Goal: Task Accomplishment & Management: Complete application form

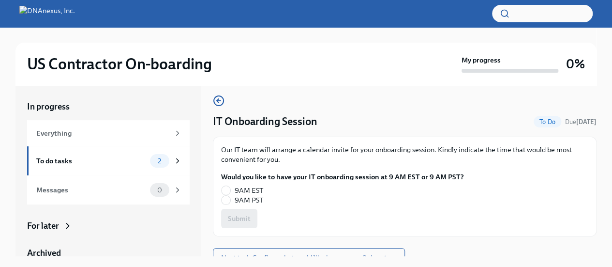
scroll to position [16, 0]
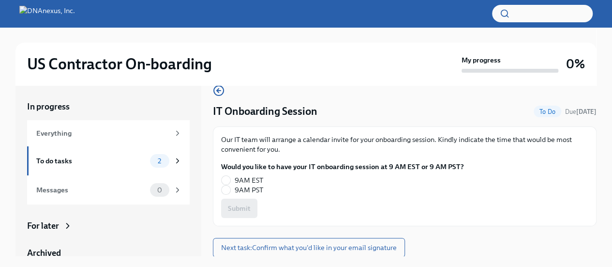
click at [242, 188] on span "9AM PST" at bounding box center [249, 190] width 29 height 10
click at [230, 188] on input "9AM PST" at bounding box center [226, 189] width 9 height 9
radio input "true"
click at [227, 204] on button "Submit" at bounding box center [239, 207] width 36 height 19
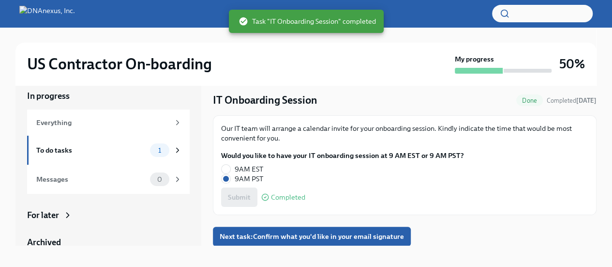
scroll to position [16, 0]
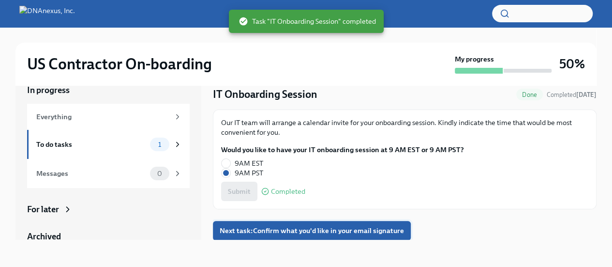
click at [360, 231] on span "Next task : Confirm what you'd like in your email signature" at bounding box center [312, 231] width 184 height 10
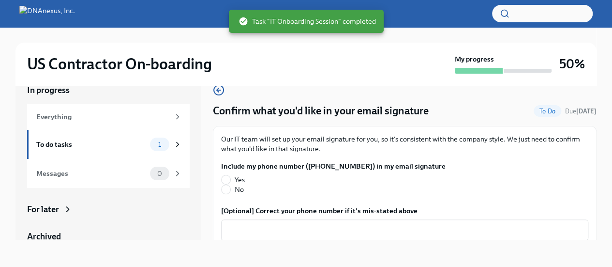
click at [235, 176] on span "Yes" at bounding box center [240, 180] width 10 height 10
click at [230, 176] on input "Yes" at bounding box center [226, 179] width 9 height 9
radio input "true"
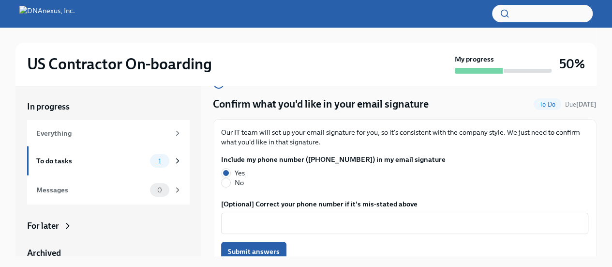
scroll to position [36, 0]
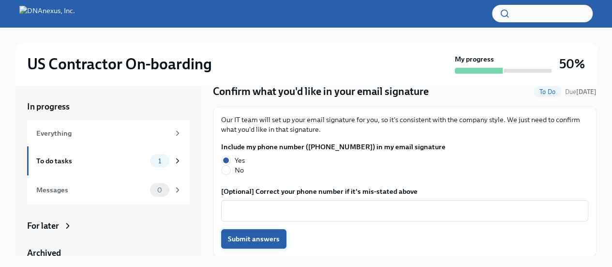
click at [261, 246] on button "Submit answers" at bounding box center [253, 238] width 65 height 19
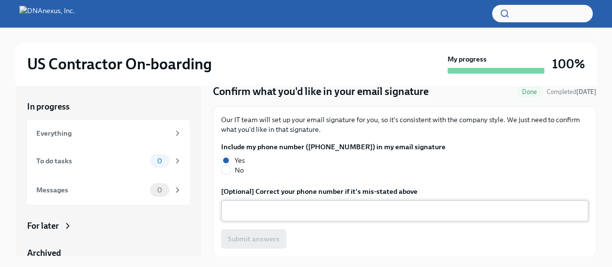
click at [265, 208] on textarea "[Optional] Correct your phone number if it's mis-stated above" at bounding box center [405, 211] width 356 height 12
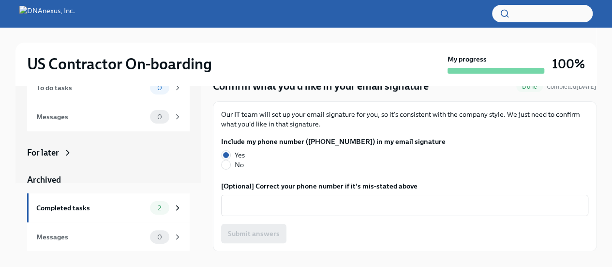
scroll to position [0, 0]
